Goal: Information Seeking & Learning: Check status

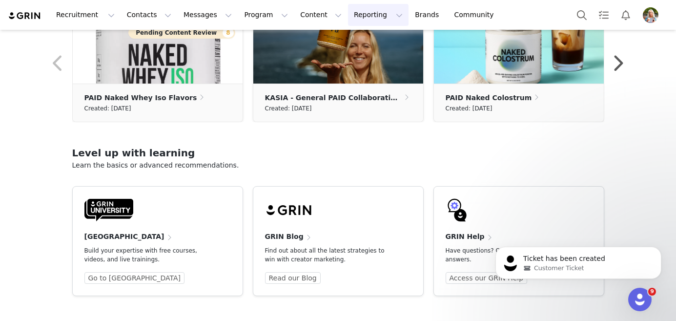
click at [348, 12] on button "Reporting Reporting" at bounding box center [378, 15] width 61 height 22
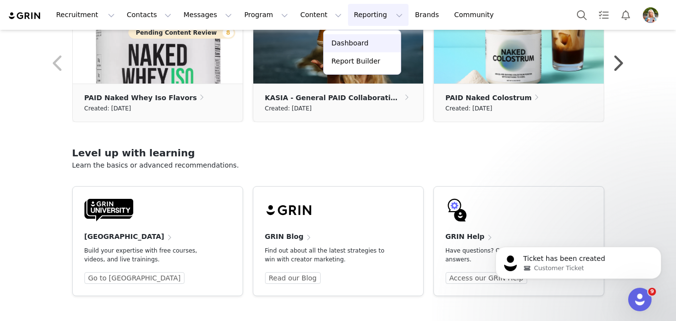
click at [352, 46] on p "Dashboard" at bounding box center [350, 43] width 37 height 10
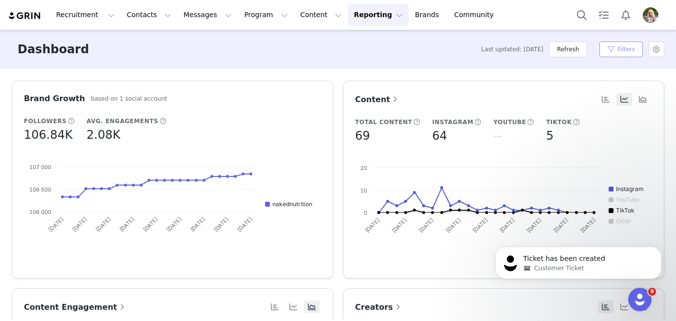
click at [616, 54] on button "Filters" at bounding box center [621, 50] width 43 height 16
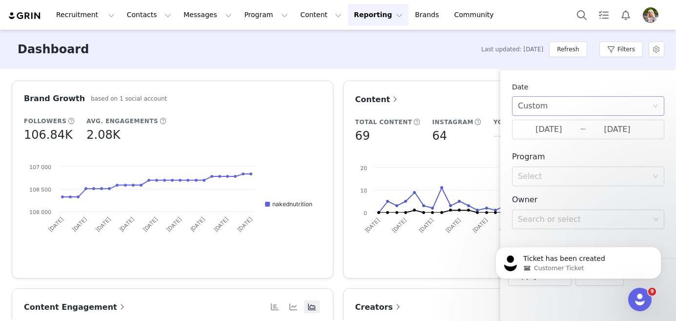
click at [589, 105] on div "Custom" at bounding box center [585, 106] width 134 height 19
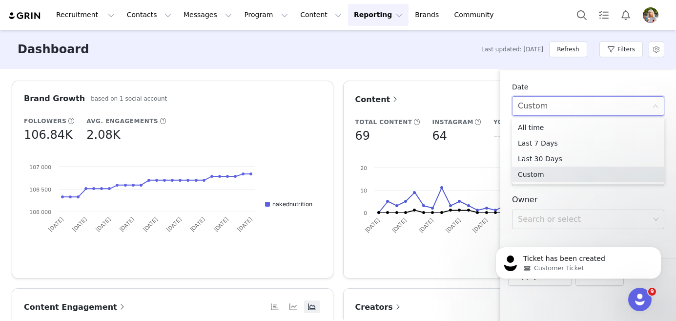
click at [587, 82] on div "Date" at bounding box center [588, 87] width 152 height 10
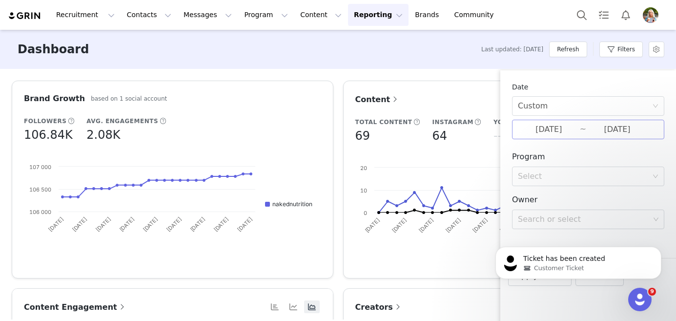
click at [597, 134] on input "[DATE]" at bounding box center [617, 129] width 62 height 13
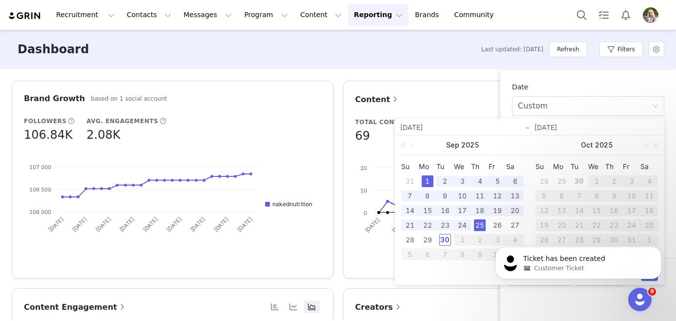
click at [429, 185] on div "1" at bounding box center [428, 181] width 12 height 12
click at [448, 244] on div "30" at bounding box center [445, 240] width 12 height 12
type input "[DATE]"
click at [659, 248] on icon "Dismiss notification" at bounding box center [658, 249] width 5 height 5
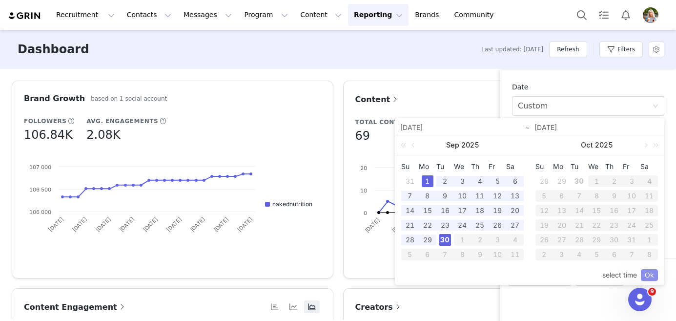
click at [647, 277] on link "Ok" at bounding box center [649, 275] width 17 height 12
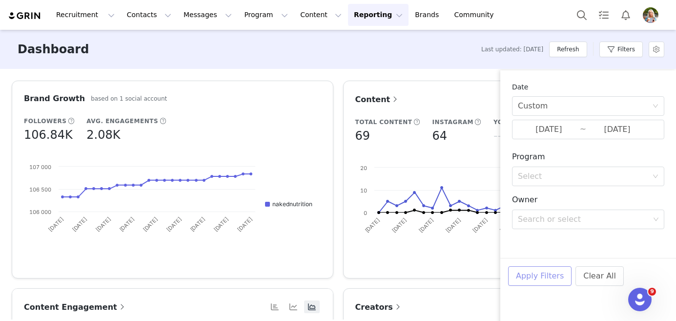
click at [530, 276] on button "Apply Filters" at bounding box center [539, 276] width 63 height 20
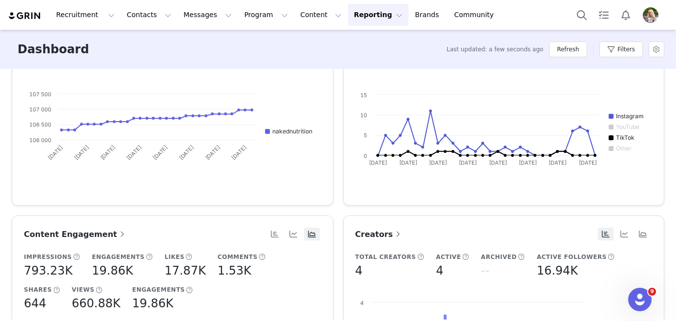
scroll to position [66, 0]
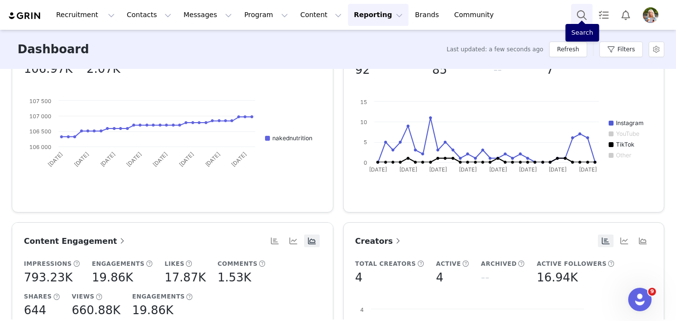
click at [581, 15] on button "Search" at bounding box center [581, 15] width 21 height 22
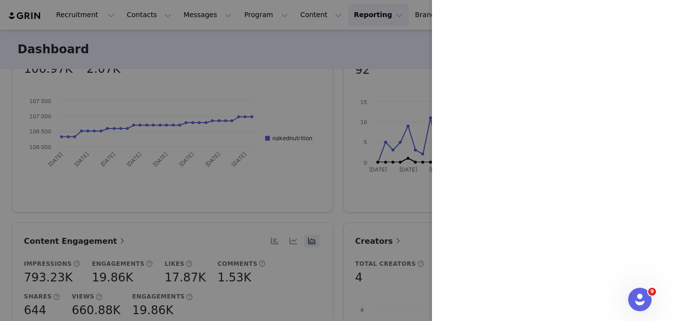
click at [152, 15] on div at bounding box center [338, 160] width 676 height 321
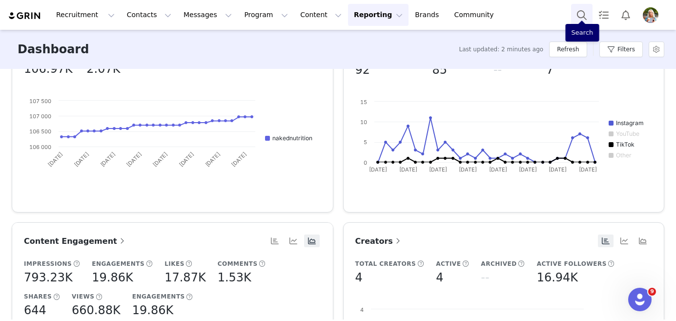
click at [581, 15] on button "Search" at bounding box center [581, 15] width 21 height 22
